Goal: Transaction & Acquisition: Purchase product/service

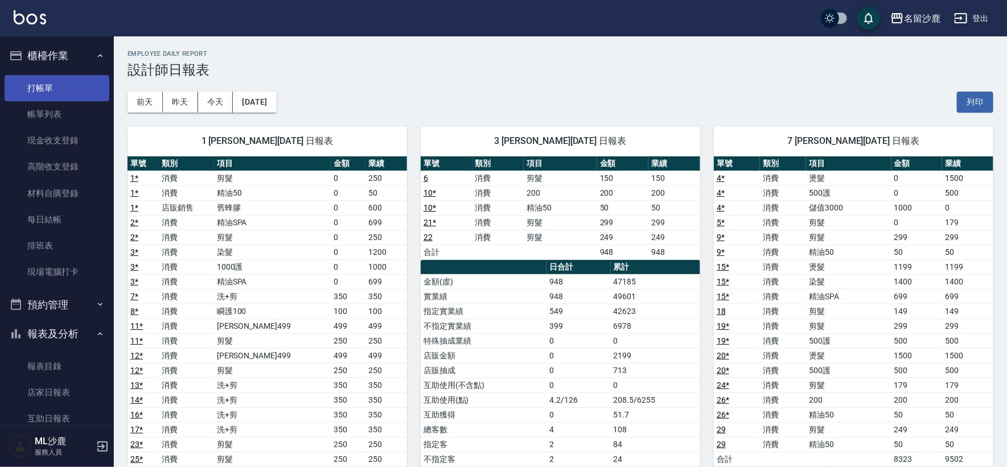
click at [60, 77] on link "打帳單" at bounding box center [57, 88] width 105 height 26
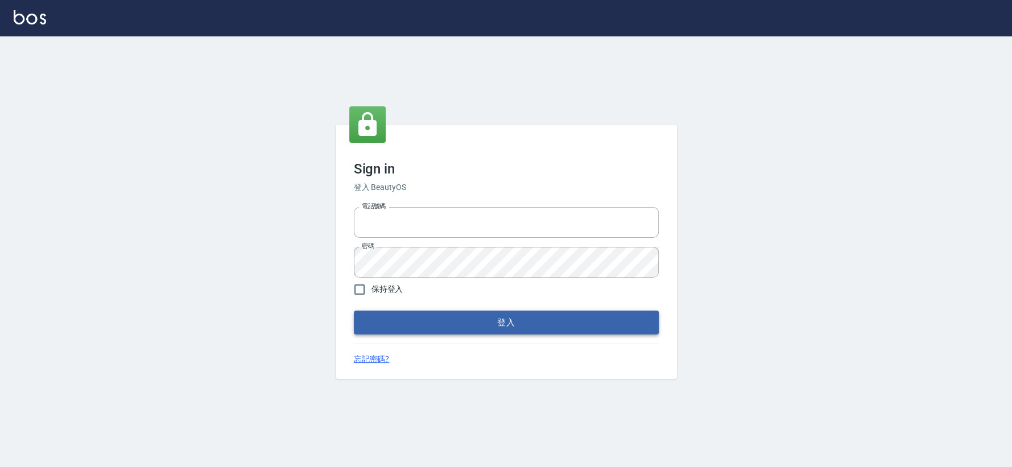
type input "0426653545"
click at [464, 324] on button "登入" at bounding box center [506, 323] width 305 height 24
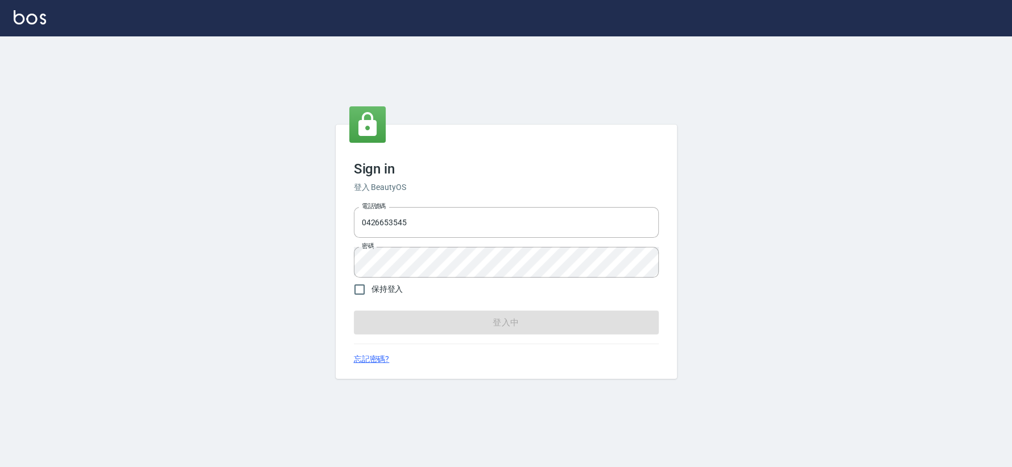
click at [464, 324] on form "電話號碼 [PHONE_NUMBER] 電話號碼 密碼 密碼 保持登入 登入中" at bounding box center [506, 269] width 305 height 132
